Goal: Task Accomplishment & Management: Complete application form

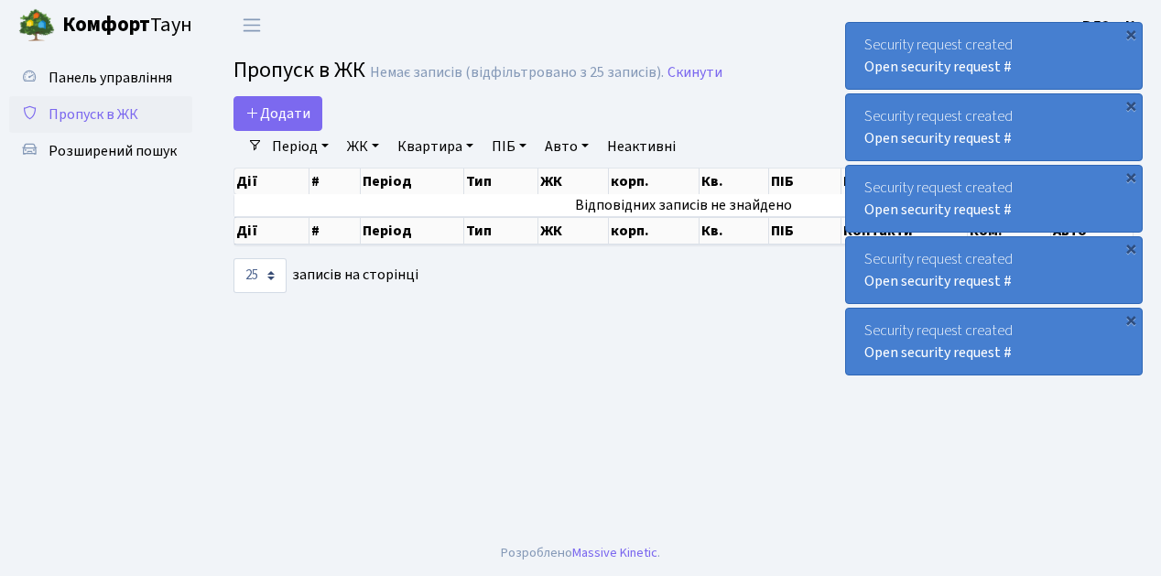
select select "25"
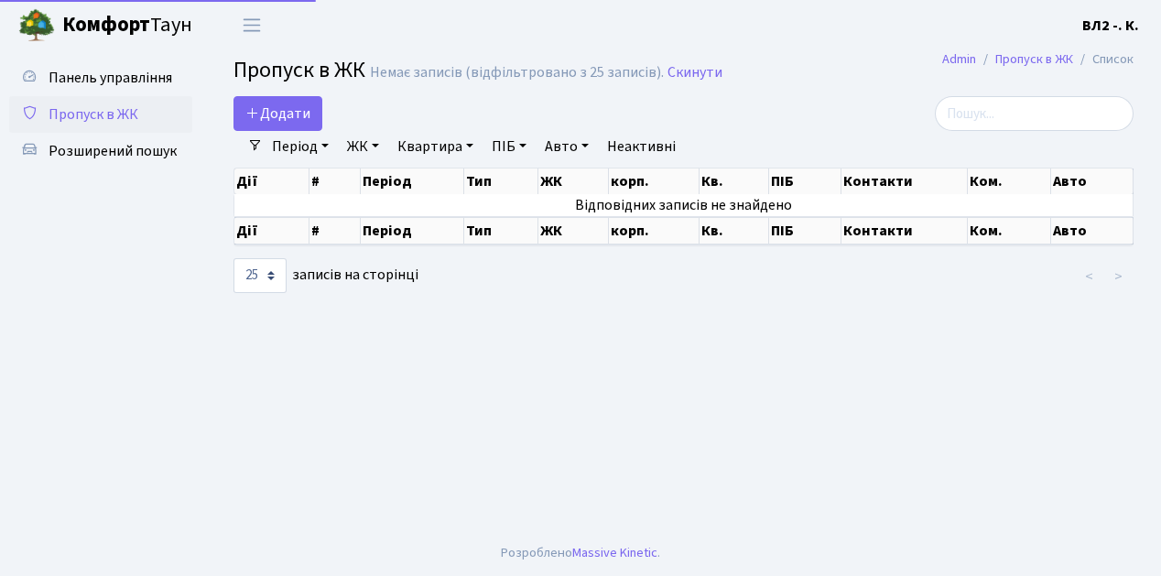
select select "25"
click at [317, 124] on link "Додати" at bounding box center [277, 113] width 89 height 35
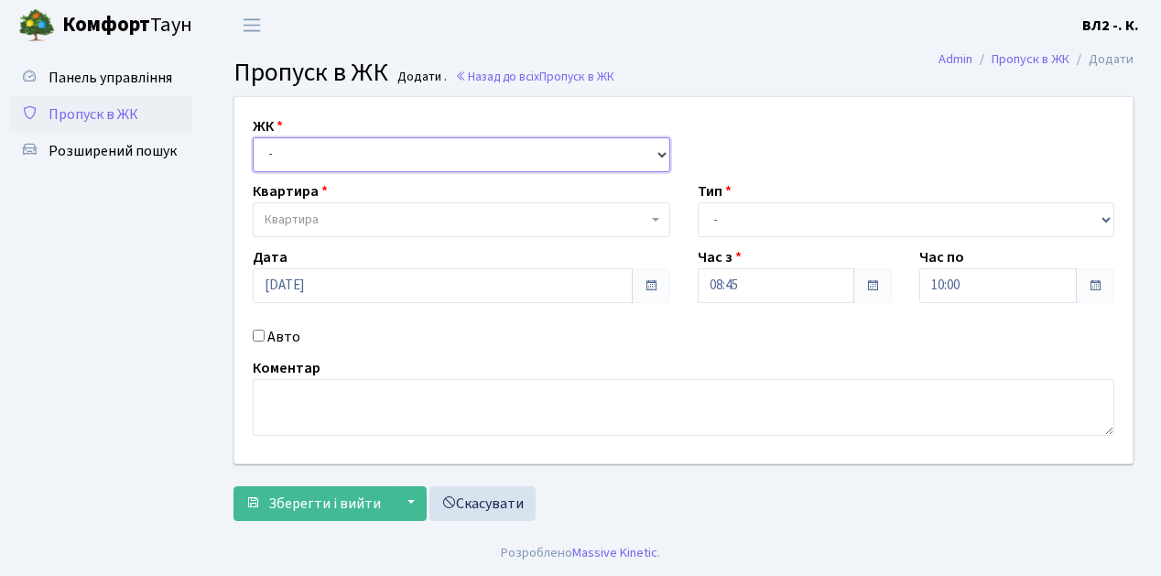
click at [655, 152] on select "- ВЛ1, Ужгородський пров., 4/1 ВЛ2, Голосіївський просп., 76 ВЛ3, пр.Голосіївсь…" at bounding box center [461, 154] width 417 height 35
select select "317"
click at [253, 137] on select "- ВЛ1, Ужгородський пров., 4/1 ВЛ2, Голосіївський просп., 76 ВЛ3, пр.Голосіївсь…" at bounding box center [461, 154] width 417 height 35
select select
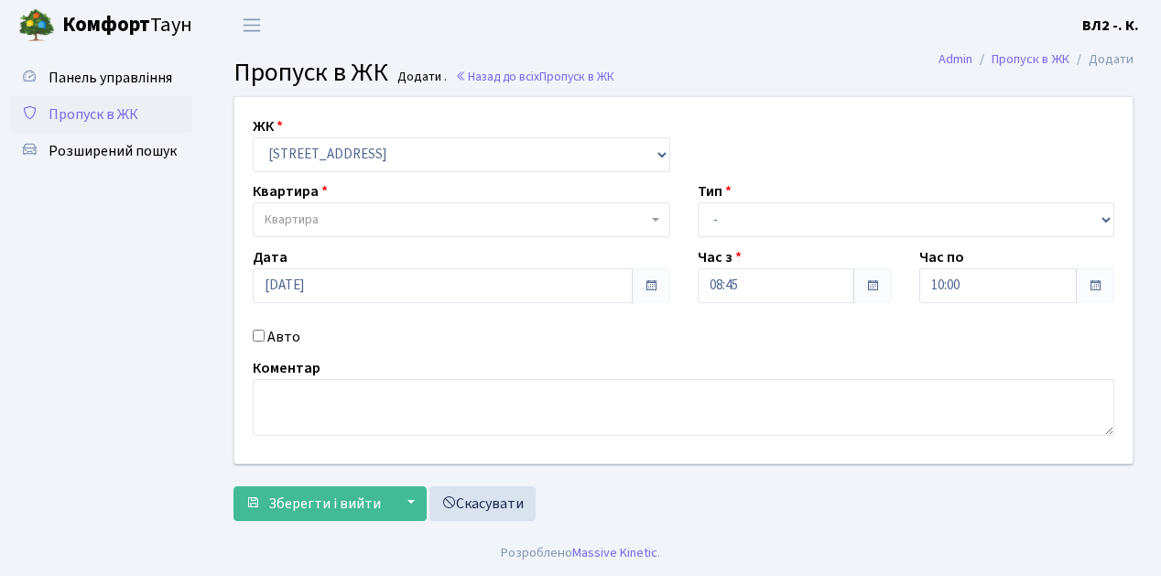
click at [655, 216] on span at bounding box center [657, 219] width 4 height 35
type input "125"
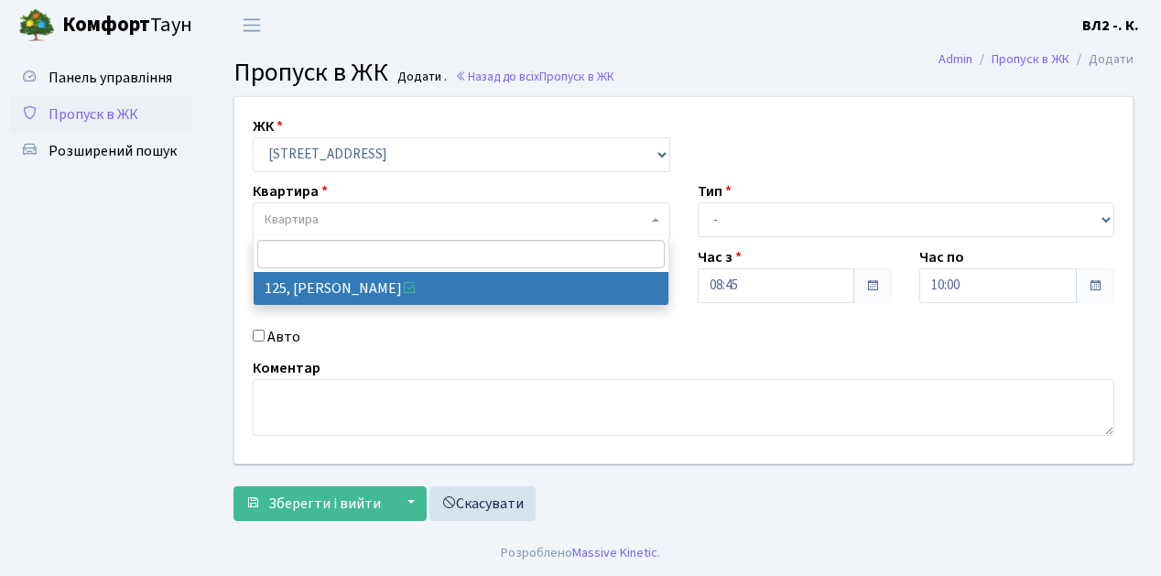
select select "38311"
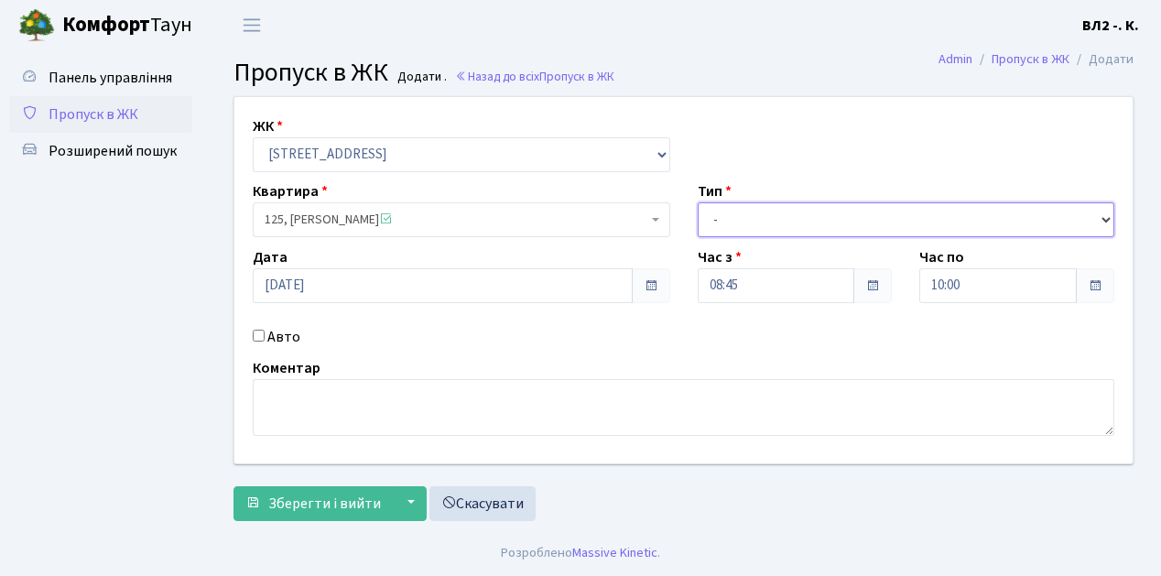
click at [1107, 215] on select "- Доставка Таксі Гості Сервіс" at bounding box center [905, 219] width 417 height 35
select select "1"
click at [697, 202] on select "- Доставка Таксі Гості Сервіс" at bounding box center [905, 219] width 417 height 35
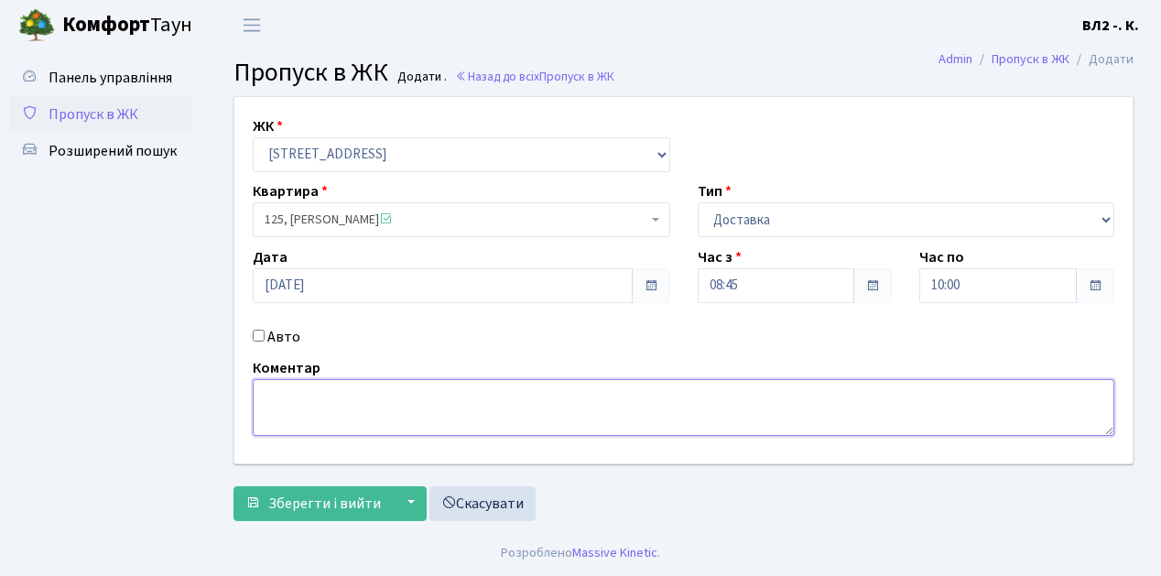
drag, startPoint x: 256, startPoint y: 392, endPoint x: 657, endPoint y: 392, distance: 400.9
click at [260, 392] on textarea at bounding box center [683, 407] width 861 height 57
type textarea "Uklon 08-56"
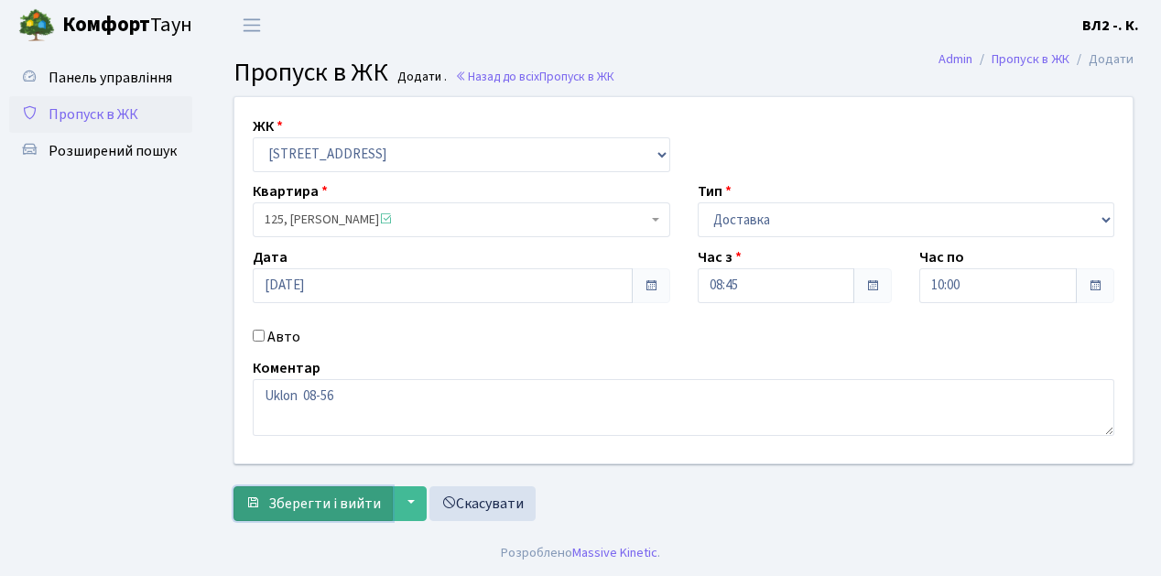
click at [274, 509] on span "Зберегти і вийти" at bounding box center [324, 503] width 113 height 20
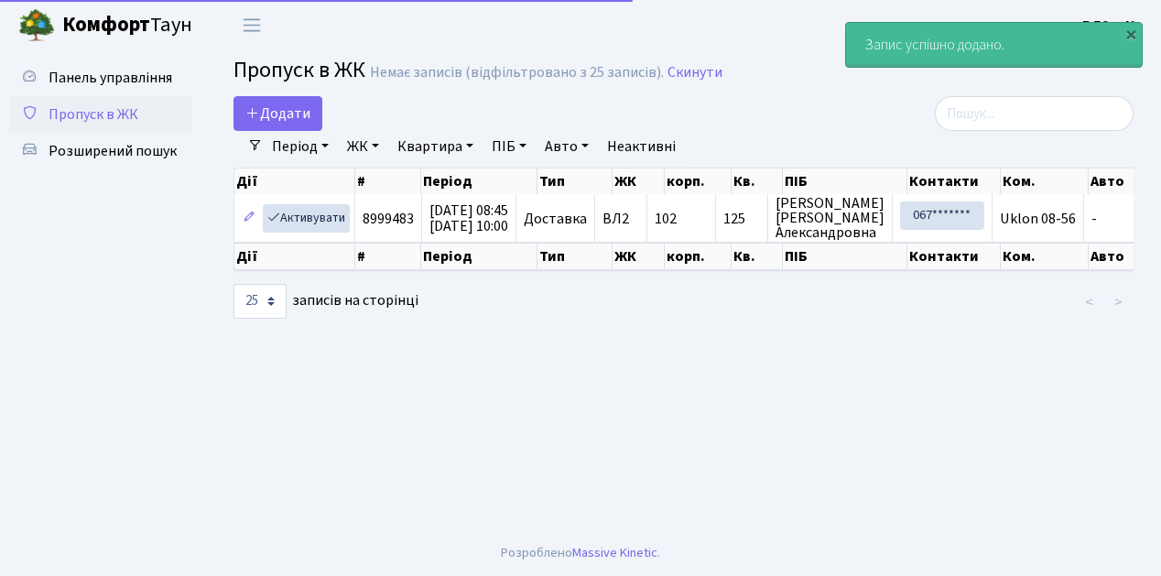
select select "25"
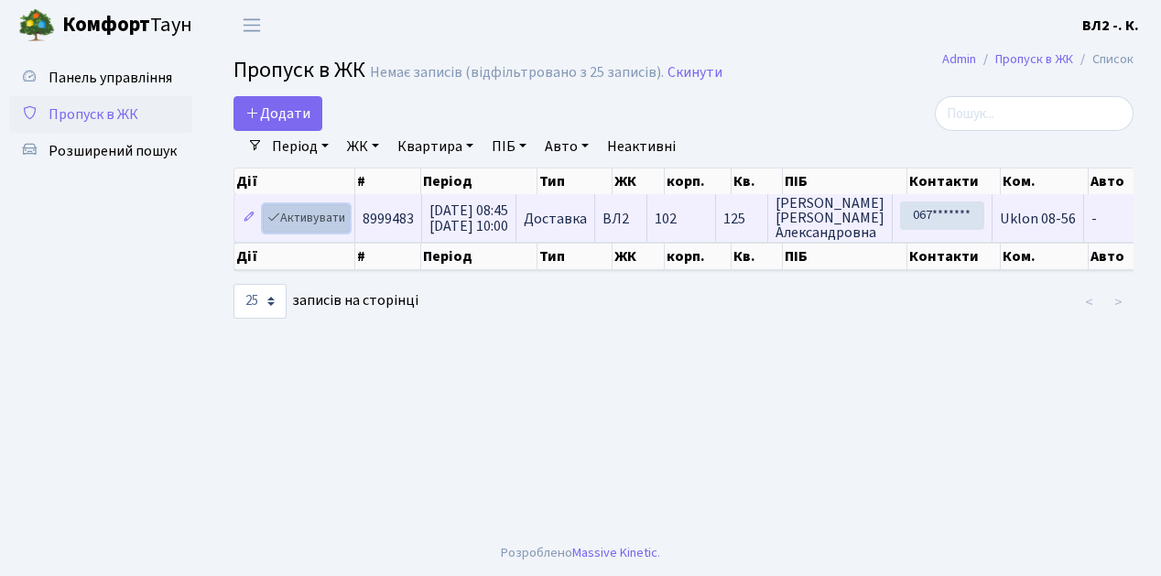
click at [344, 227] on link "Активувати" at bounding box center [306, 218] width 87 height 28
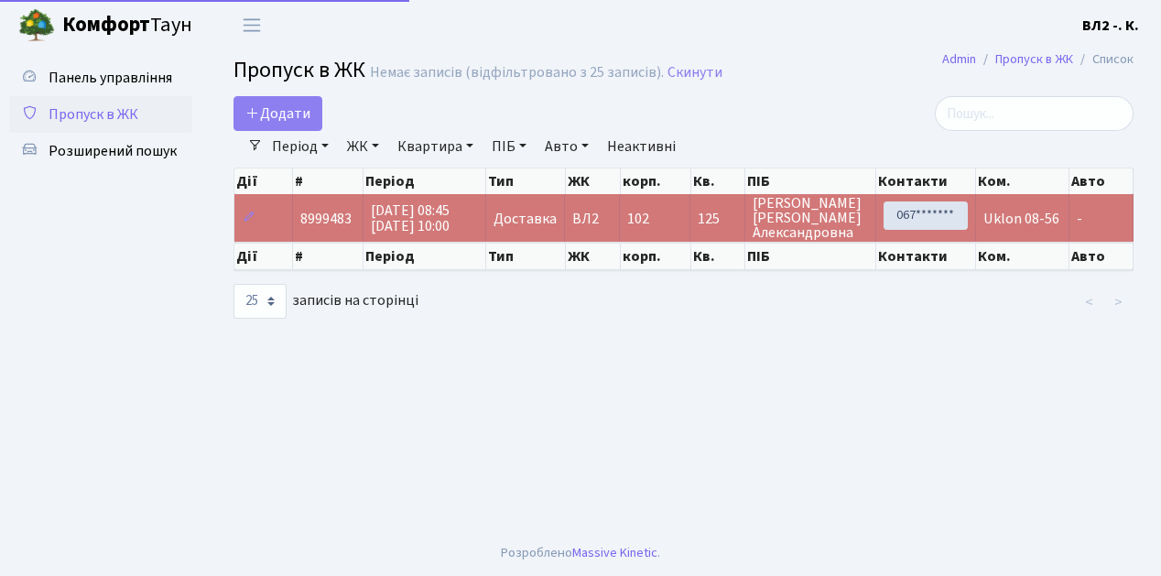
select select "25"
